Goal: Task Accomplishment & Management: Use online tool/utility

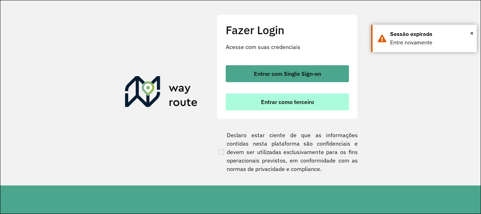
click at [266, 104] on span "Entrar como terceiro" at bounding box center [287, 102] width 53 height 6
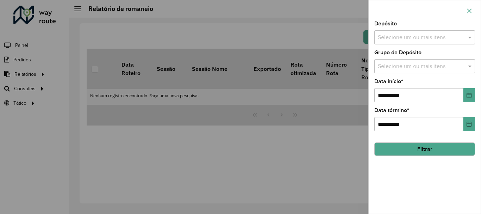
click at [470, 7] on button "button" at bounding box center [469, 10] width 11 height 11
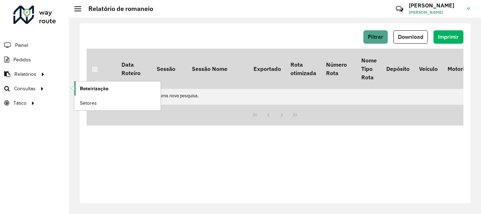
click at [88, 91] on span "Roteirização" at bounding box center [94, 88] width 29 height 7
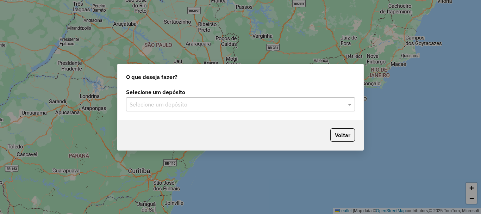
click at [227, 105] on input "text" at bounding box center [234, 104] width 208 height 8
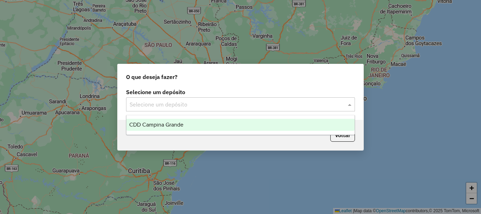
click at [203, 128] on div "CDD Campina Grande" at bounding box center [240, 125] width 228 height 12
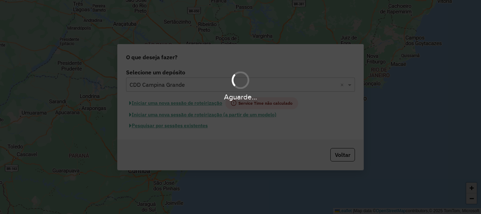
click at [201, 106] on div "Aguarde..." at bounding box center [240, 107] width 481 height 214
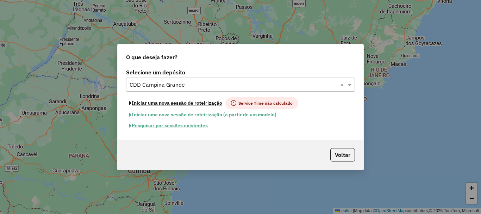
click at [201, 106] on button "Iniciar uma nova sessão de roteirização" at bounding box center [175, 103] width 99 height 12
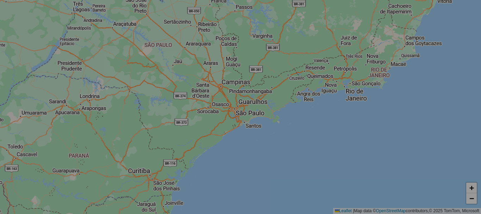
select select "*"
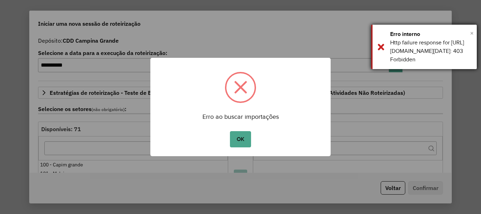
click at [472, 31] on span "×" at bounding box center [472, 33] width 4 height 8
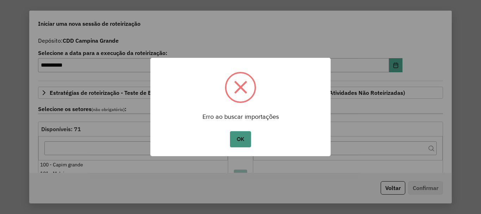
click at [241, 138] on button "OK" at bounding box center [240, 139] width 21 height 16
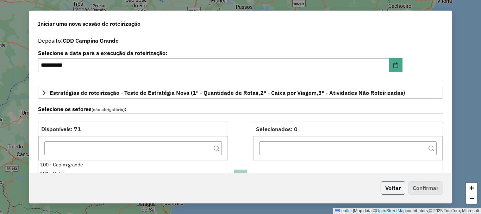
click at [393, 185] on button "Voltar" at bounding box center [393, 187] width 25 height 13
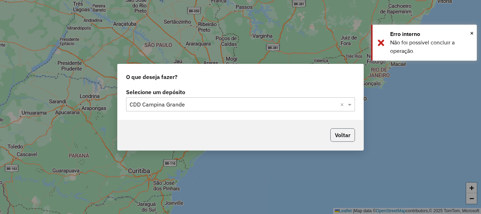
click at [335, 135] on button "Voltar" at bounding box center [342, 134] width 25 height 13
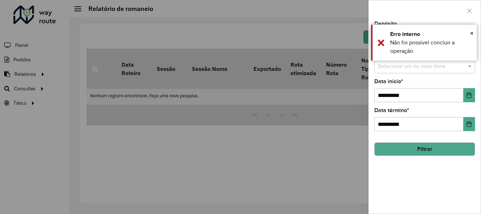
click at [32, 92] on div at bounding box center [240, 107] width 481 height 214
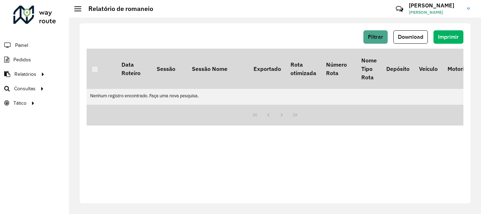
click at [32, 91] on span "Consultas" at bounding box center [24, 88] width 21 height 7
click at [134, 89] on td "Nenhum registro encontrado. Faça uma nova pesquisa." at bounding box center [327, 96] width 481 height 14
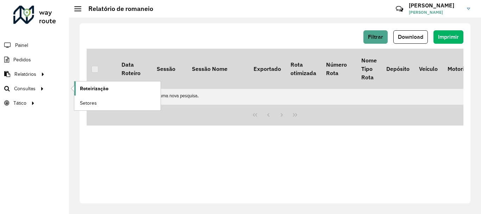
click at [86, 88] on span "Roteirização" at bounding box center [94, 88] width 29 height 7
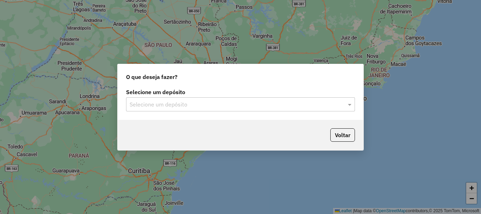
click at [161, 98] on div "Selecione um depósito" at bounding box center [240, 104] width 229 height 14
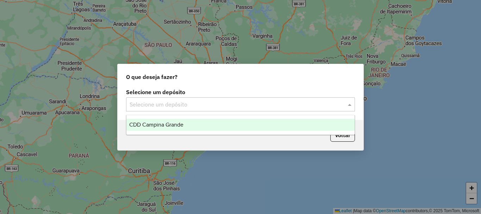
click at [166, 125] on span "CDD Campina Grande" at bounding box center [156, 125] width 54 height 6
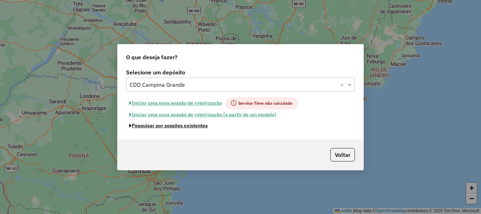
click at [190, 126] on button "Pesquisar por sessões existentes" at bounding box center [168, 125] width 85 height 11
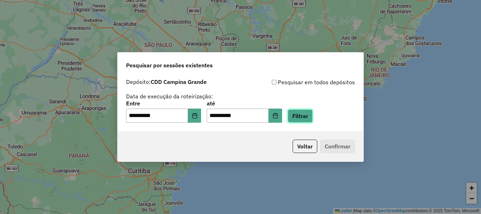
click at [311, 116] on button "Filtrar" at bounding box center [300, 115] width 25 height 13
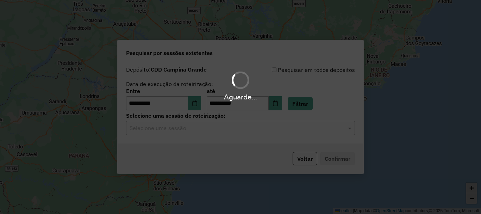
click at [156, 128] on input "text" at bounding box center [234, 128] width 208 height 8
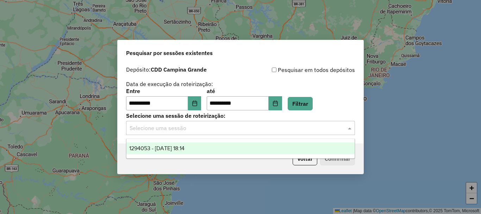
drag, startPoint x: 154, startPoint y: 151, endPoint x: 271, endPoint y: 161, distance: 117.4
click at [154, 151] on div "1294053 - 14/10/2025 18:14" at bounding box center [240, 148] width 228 height 12
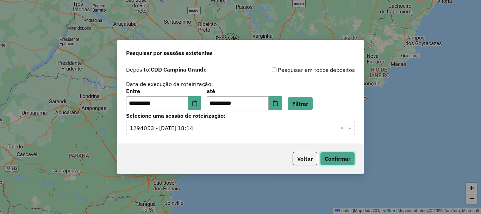
click at [344, 157] on button "Confirmar" at bounding box center [337, 158] width 35 height 13
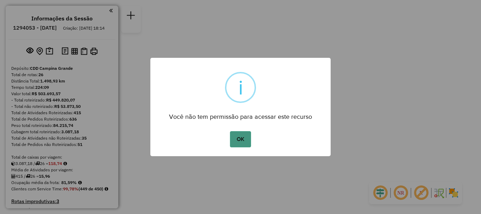
click at [236, 140] on button "OK" at bounding box center [240, 139] width 21 height 16
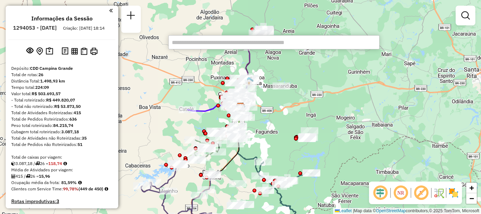
paste input "*****"
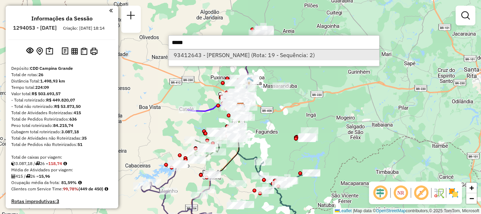
type input "*****"
click at [264, 57] on li "93412643 - [PERSON_NAME] (Rota: 19 - Sequência: 2)" at bounding box center [274, 55] width 211 height 11
select select "**********"
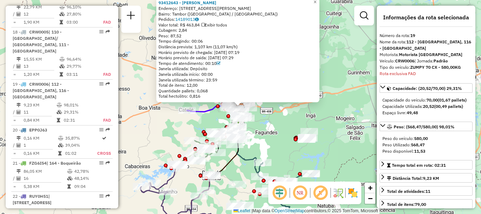
scroll to position [1040, 0]
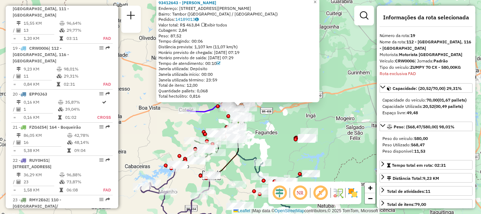
click at [302, 190] on em at bounding box center [300, 192] width 17 height 17
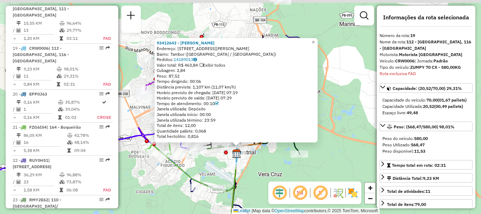
drag, startPoint x: 214, startPoint y: 107, endPoint x: 214, endPoint y: 159, distance: 52.1
click at [214, 159] on div "93412643 - [PERSON_NAME] Endereço: [STREET_ADDRESS][PERSON_NAME]) Pedidos: 1418…" at bounding box center [240, 107] width 481 height 214
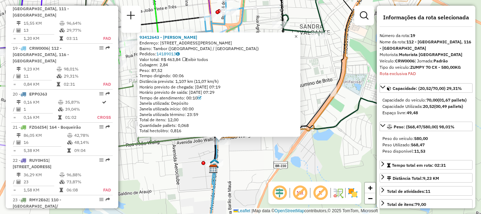
click at [298, 36] on span "×" at bounding box center [296, 36] width 3 height 6
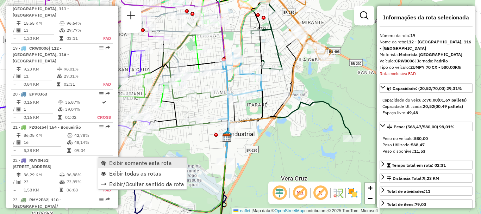
click at [112, 162] on span "Exibir somente esta rota" at bounding box center [140, 163] width 63 height 6
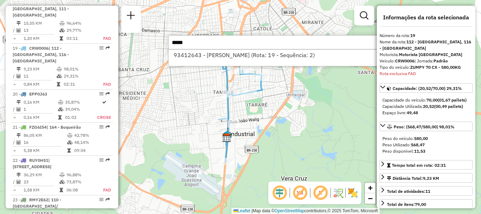
type input "*****"
click at [239, 64] on div "93412643 - [PERSON_NAME] (Rota: 19 - Sequência: 2)" at bounding box center [273, 57] width 211 height 17
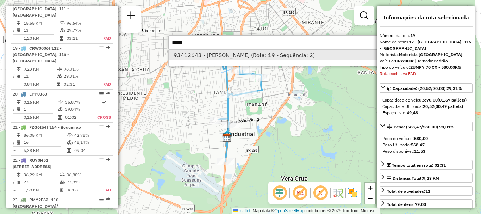
click at [238, 57] on li "93412643 - [PERSON_NAME] (Rota: 19 - Sequência: 2)" at bounding box center [274, 55] width 211 height 11
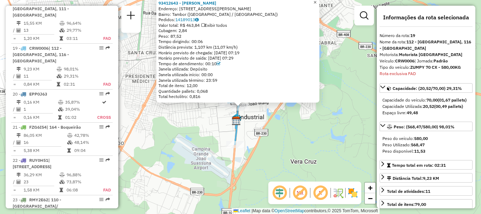
click at [317, 1] on span "×" at bounding box center [315, 2] width 3 height 6
